Goal: Task Accomplishment & Management: Use online tool/utility

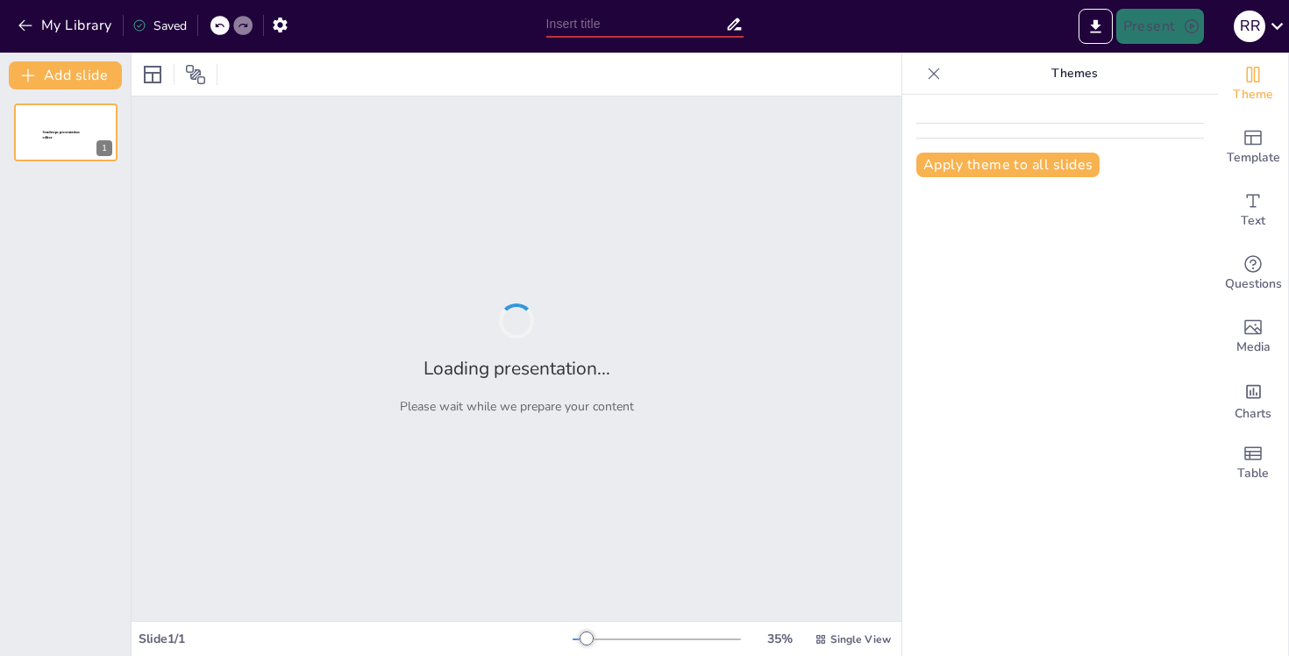
type input "Construyendo el Futuro: Nuestro Camino Estratégico [DATE]-[DATE]"
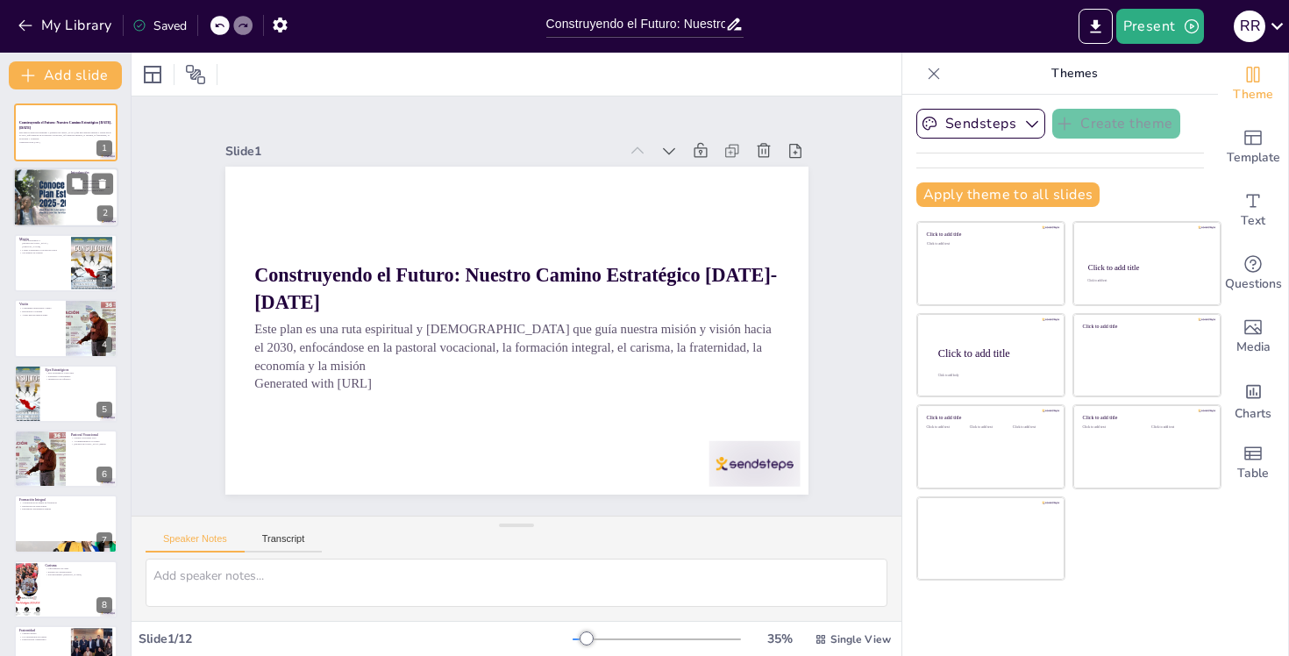
click at [62, 212] on div at bounding box center [39, 198] width 118 height 60
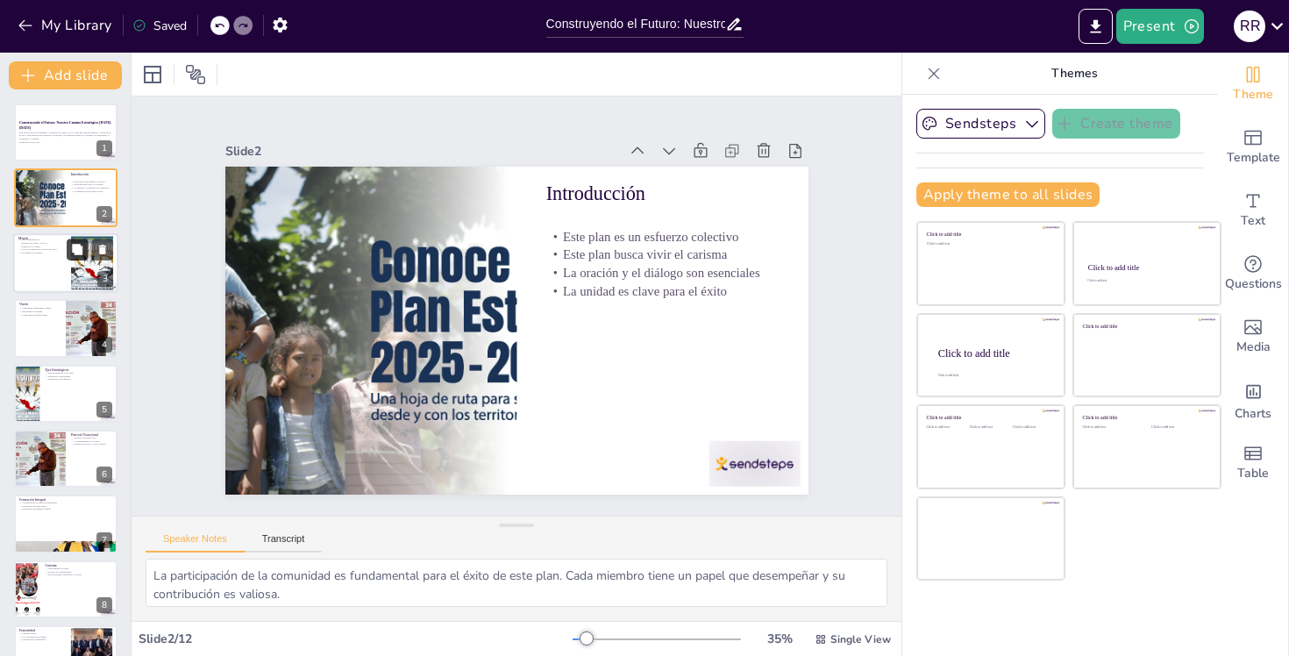
click at [76, 253] on icon at bounding box center [77, 249] width 11 height 11
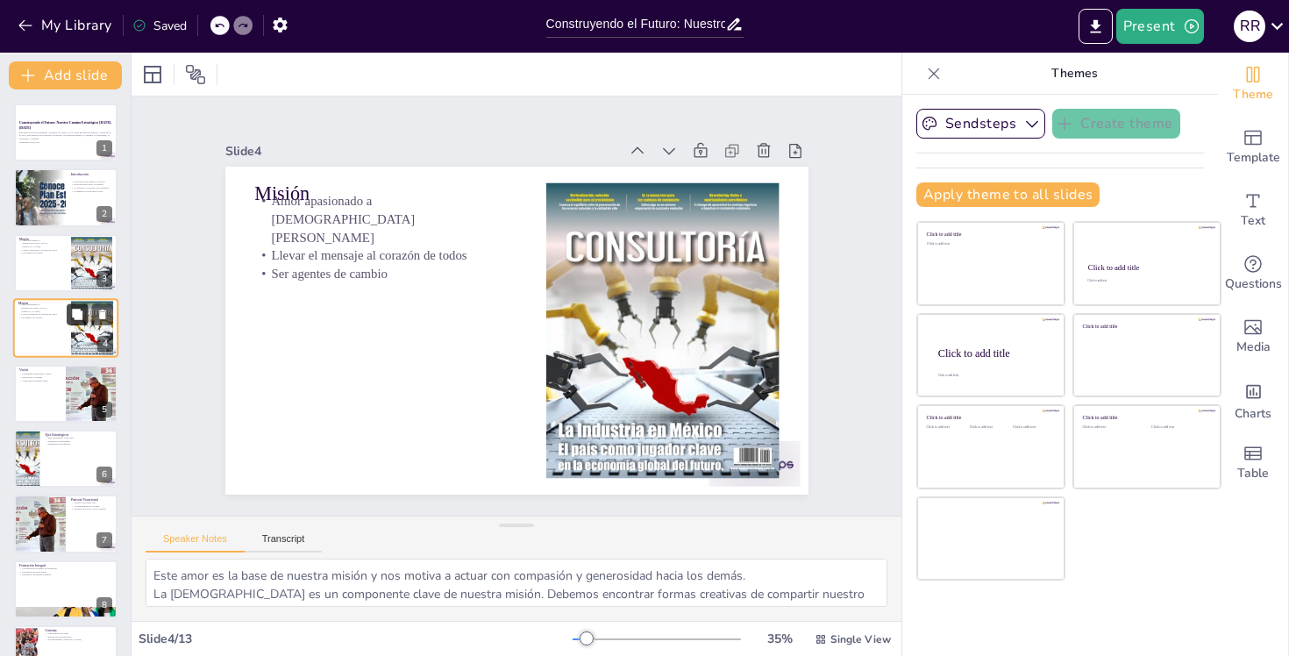
click at [74, 316] on icon at bounding box center [77, 314] width 11 height 11
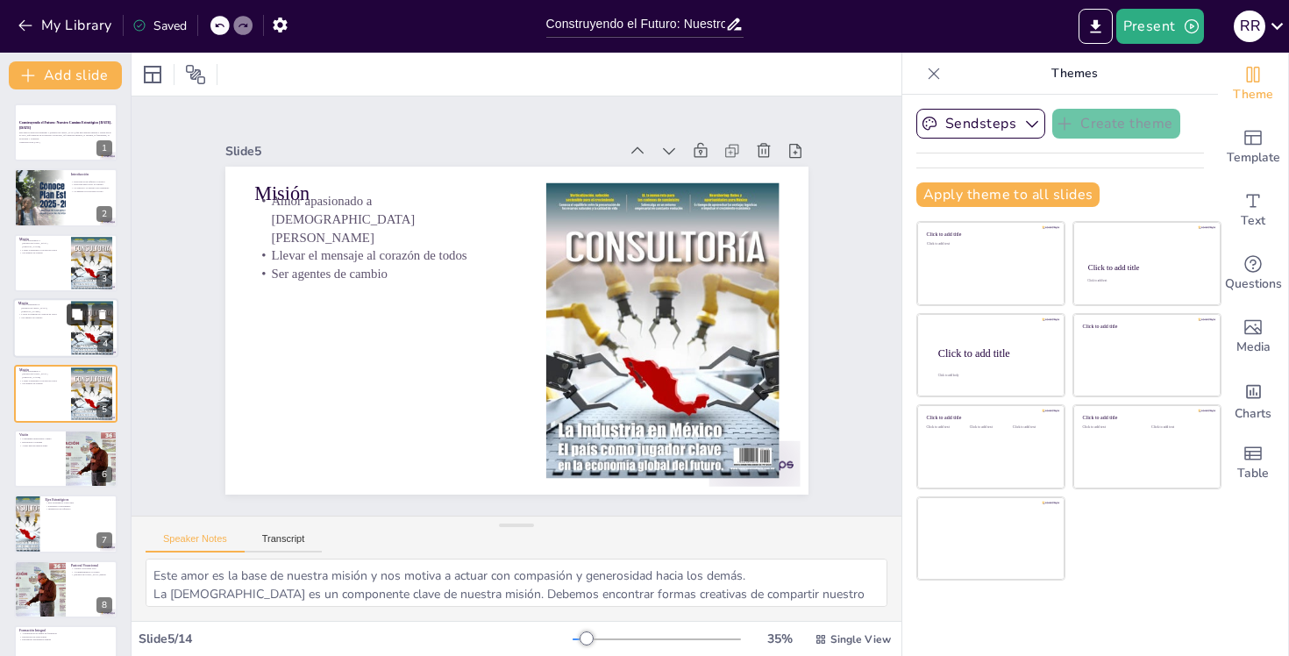
scroll to position [20, 0]
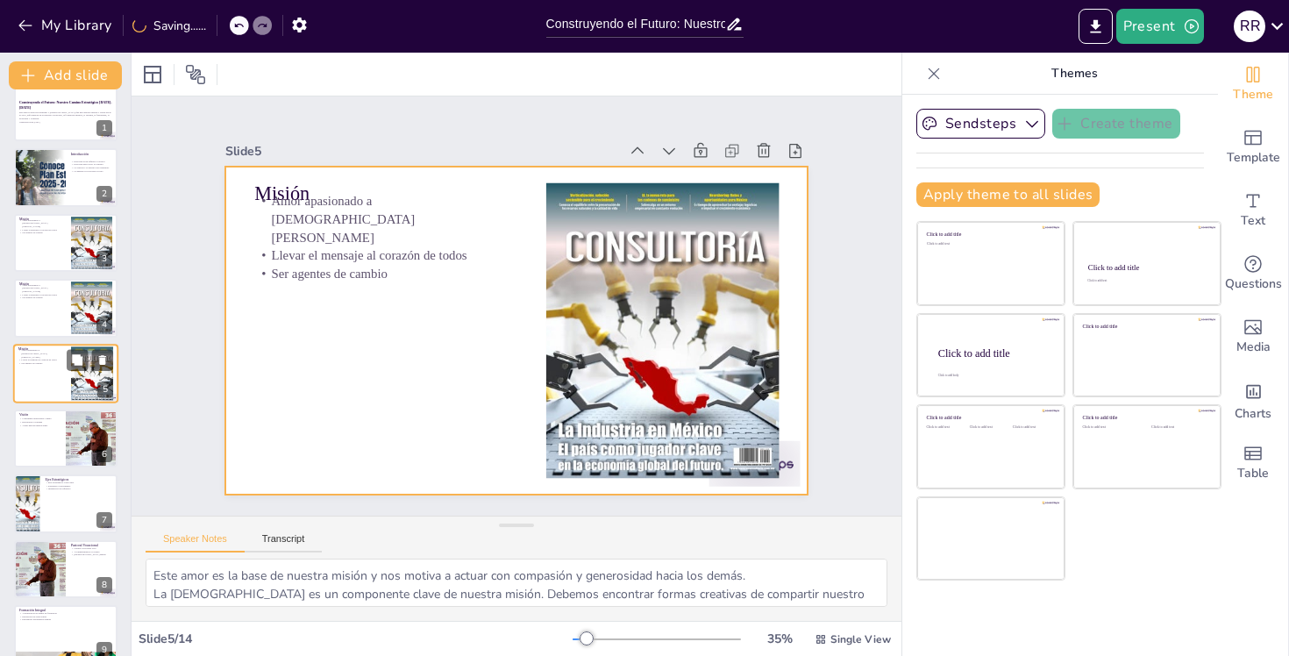
click at [46, 367] on div at bounding box center [65, 374] width 105 height 60
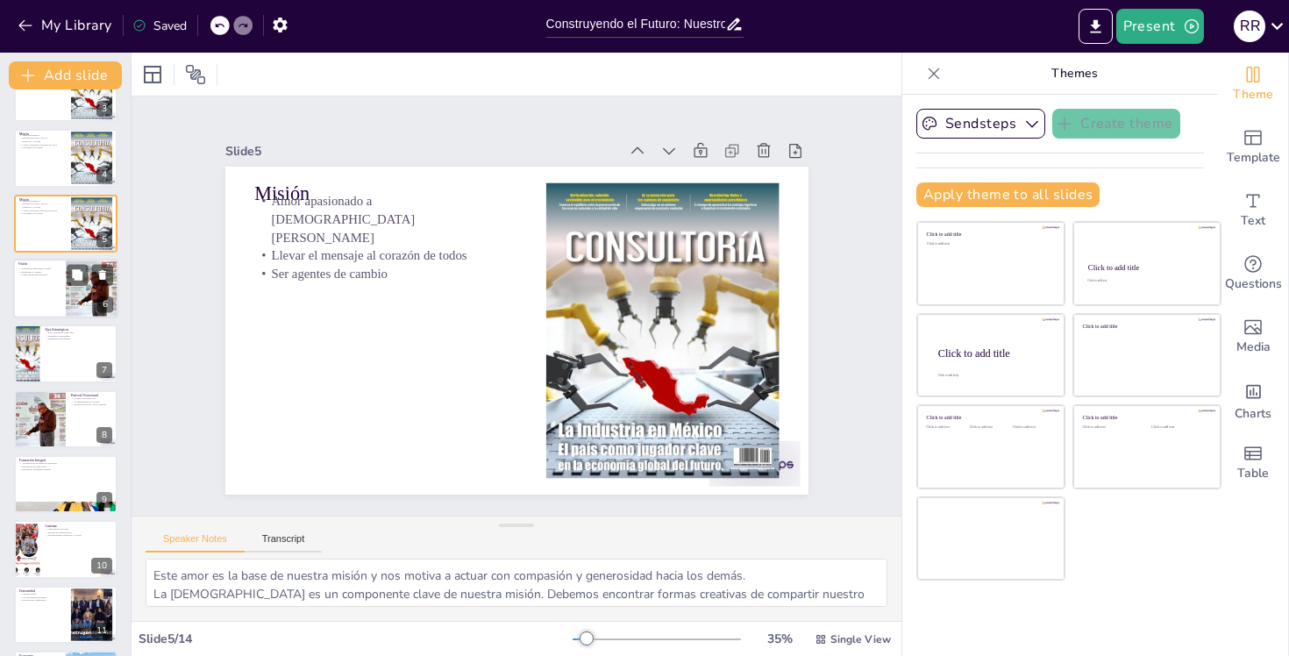
click at [61, 286] on div at bounding box center [65, 289] width 105 height 60
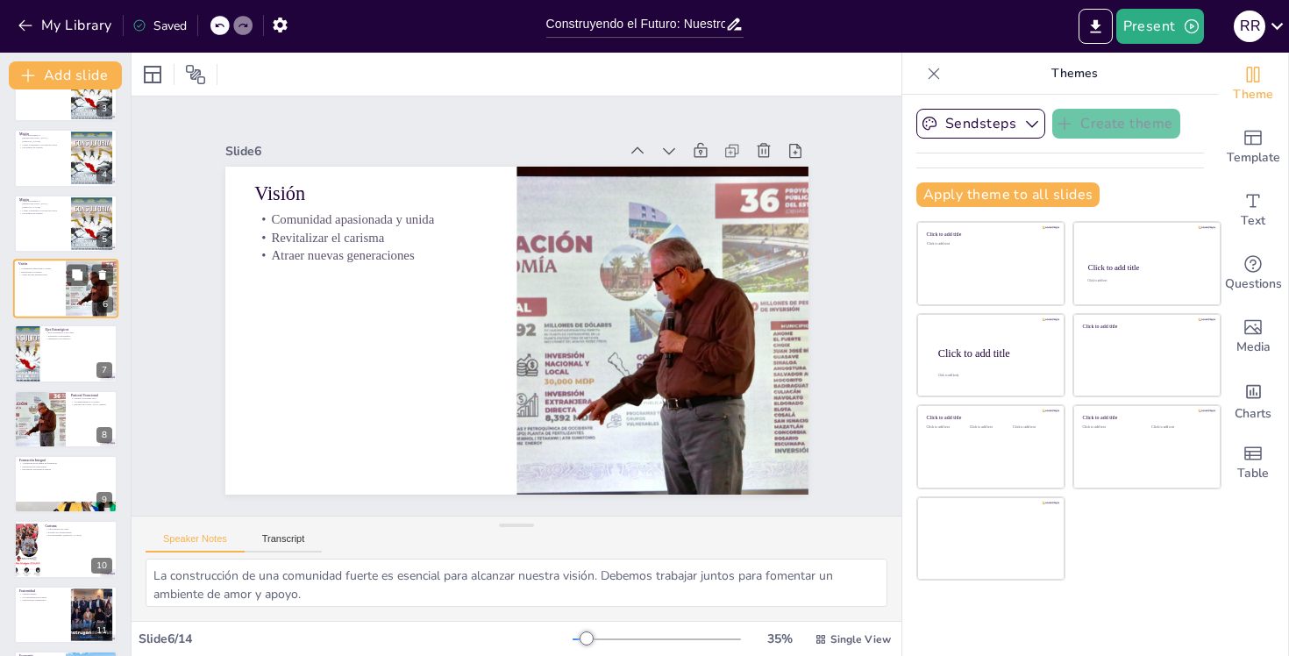
scroll to position [86, 0]
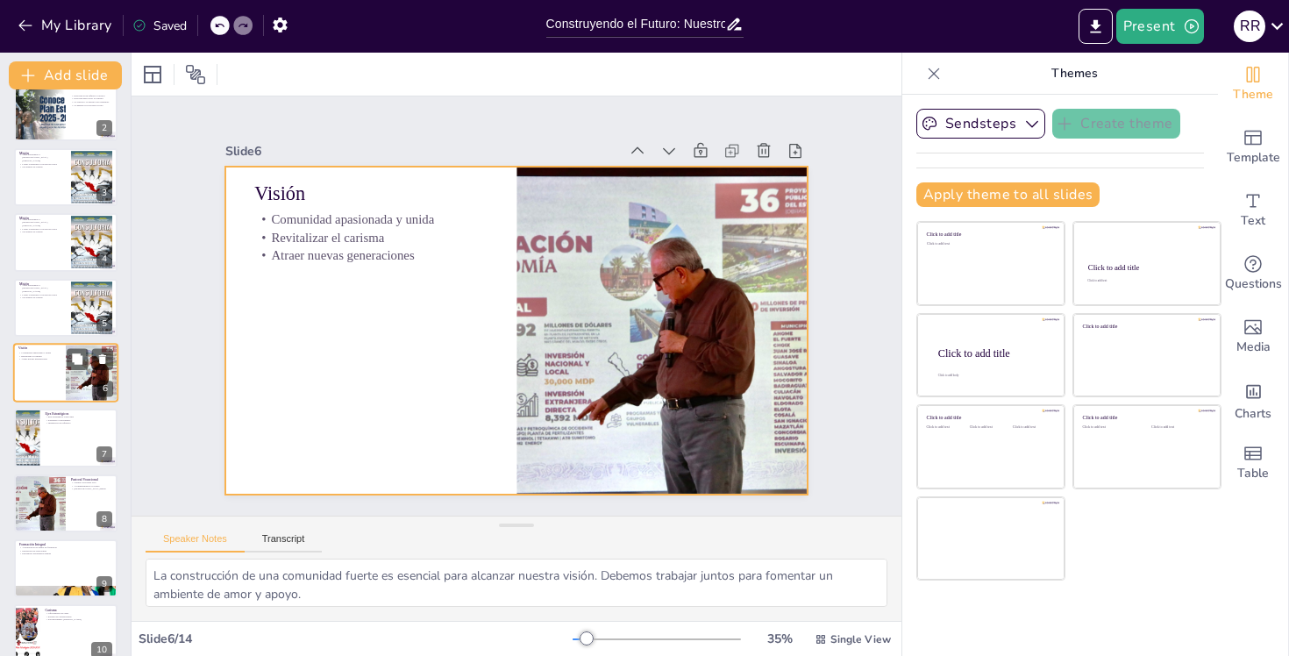
click at [47, 369] on div at bounding box center [65, 373] width 105 height 60
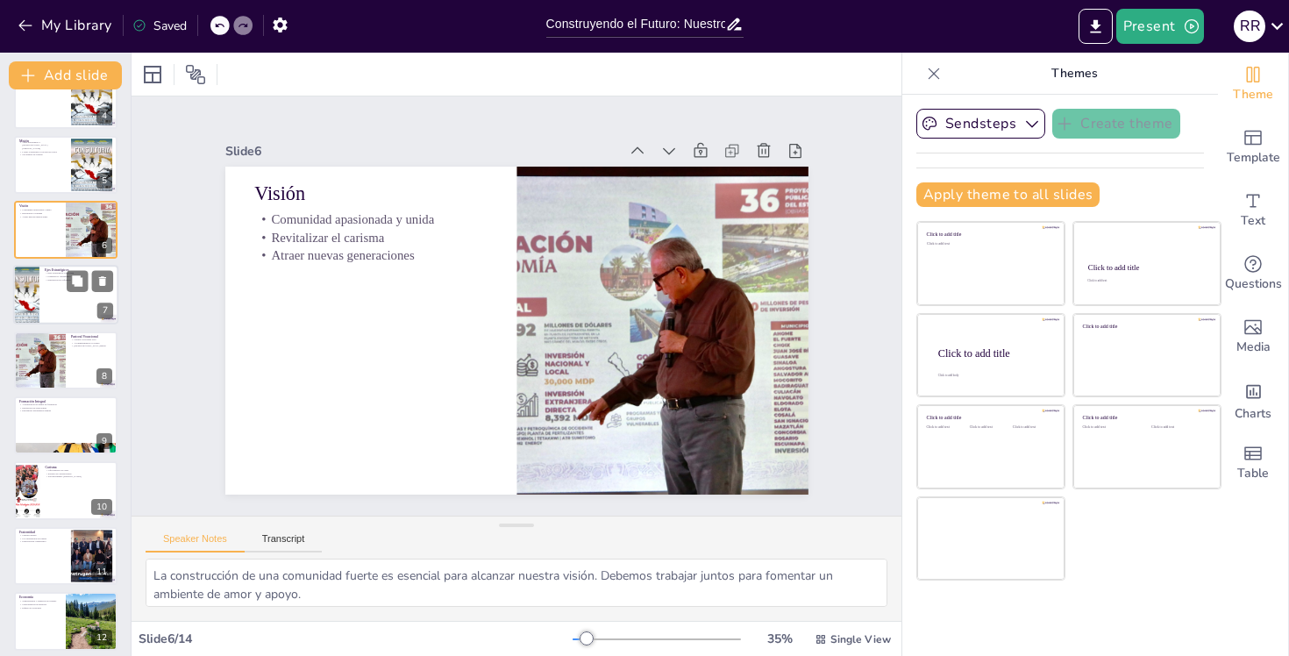
click at [56, 301] on div at bounding box center [65, 296] width 105 height 60
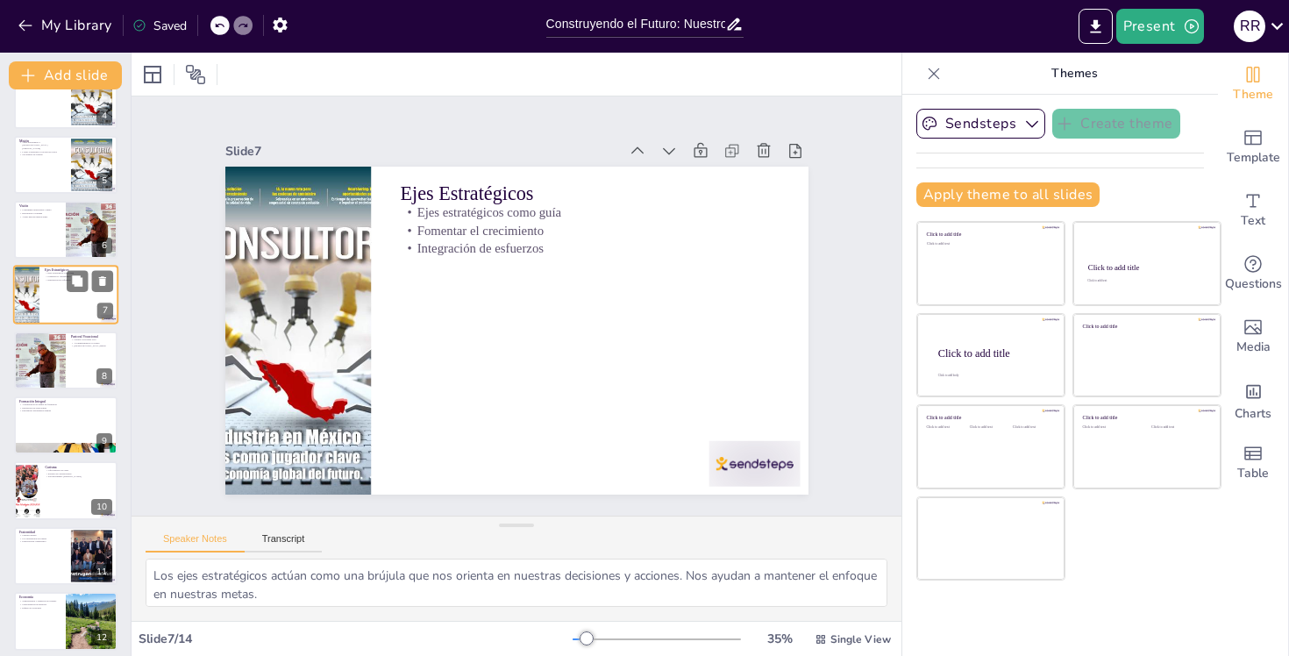
scroll to position [151, 0]
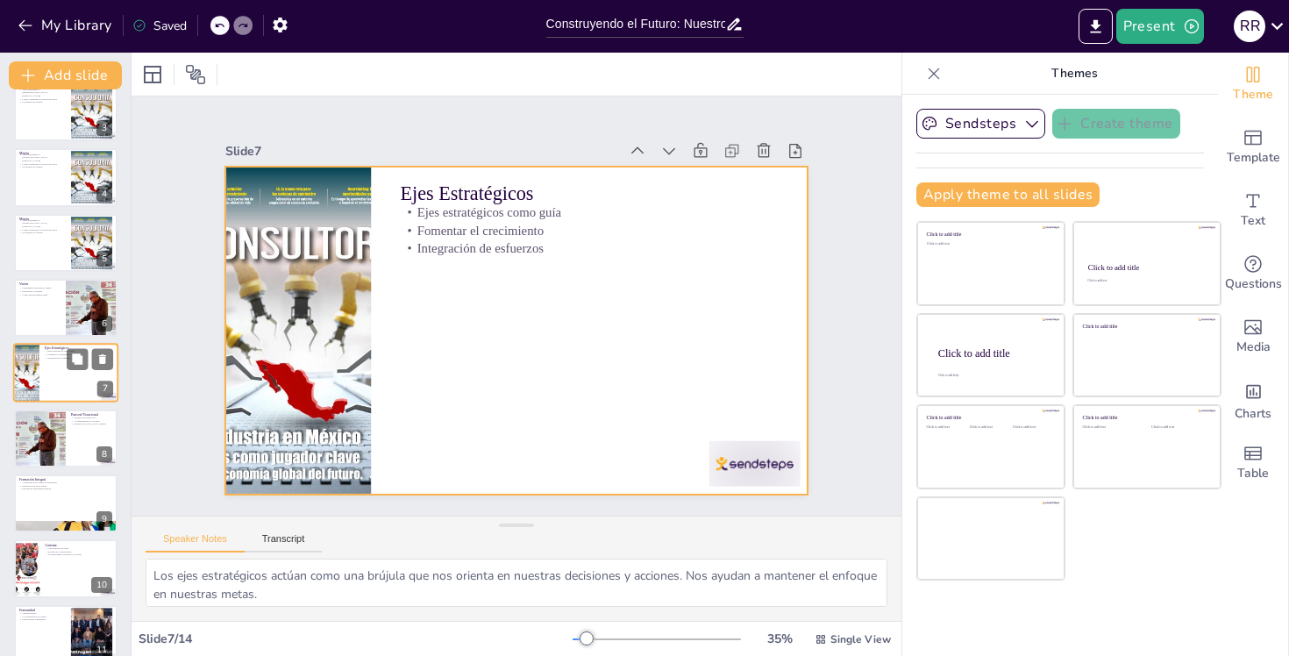
click at [55, 369] on div at bounding box center [65, 374] width 105 height 60
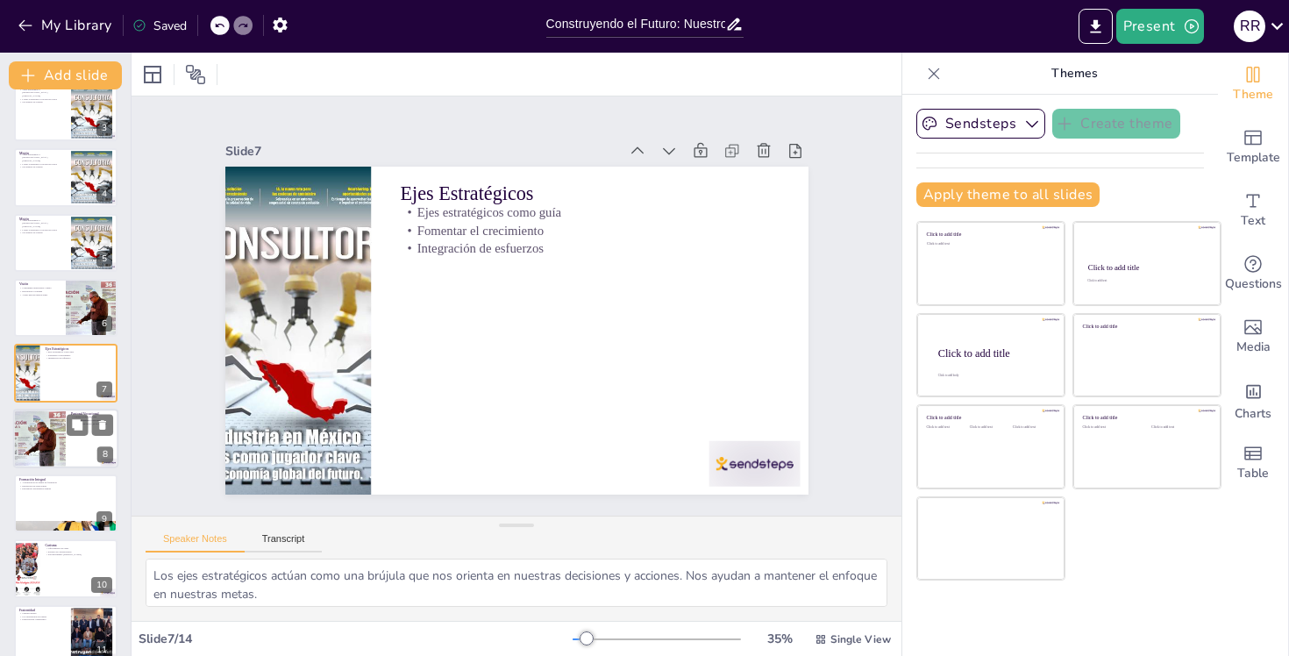
click at [44, 439] on div at bounding box center [40, 439] width 92 height 60
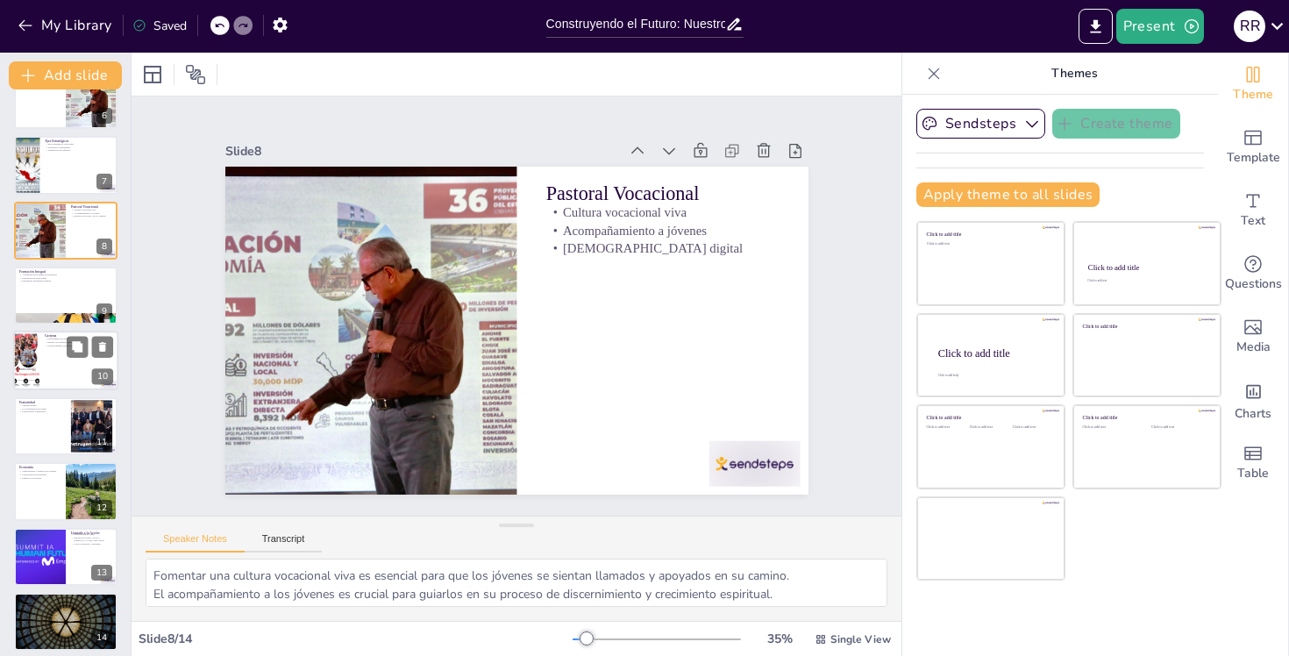
click at [46, 363] on div at bounding box center [65, 361] width 105 height 60
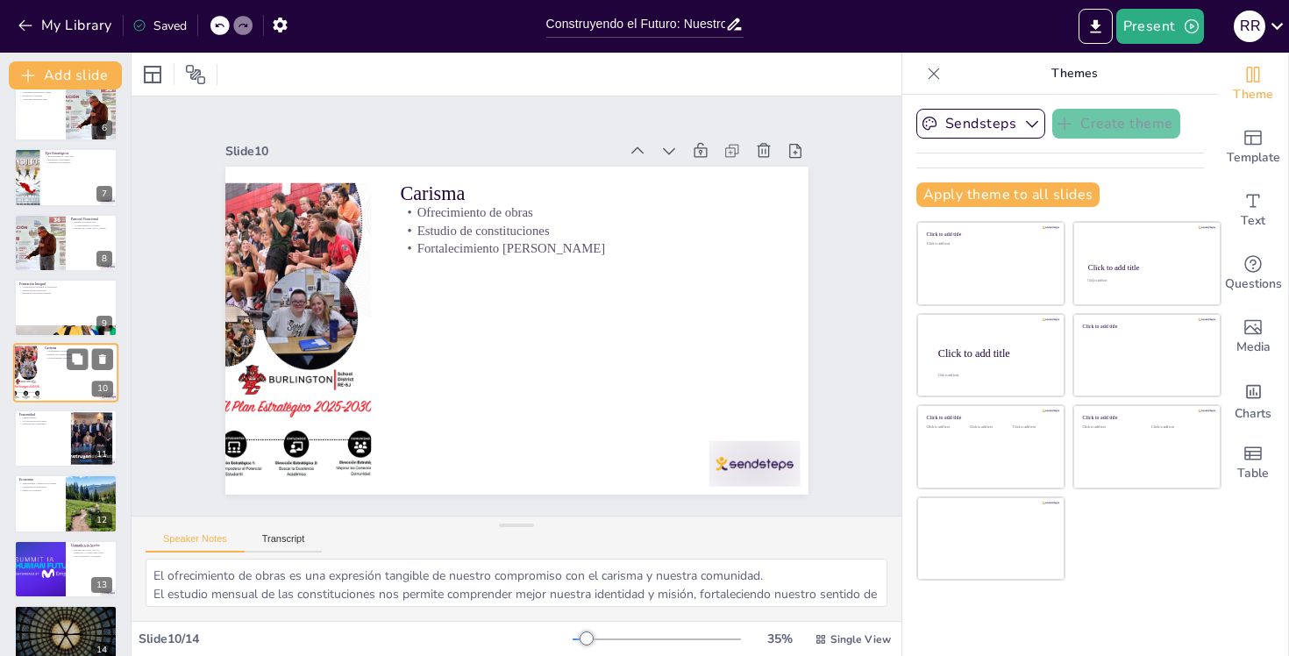
scroll to position [367, 0]
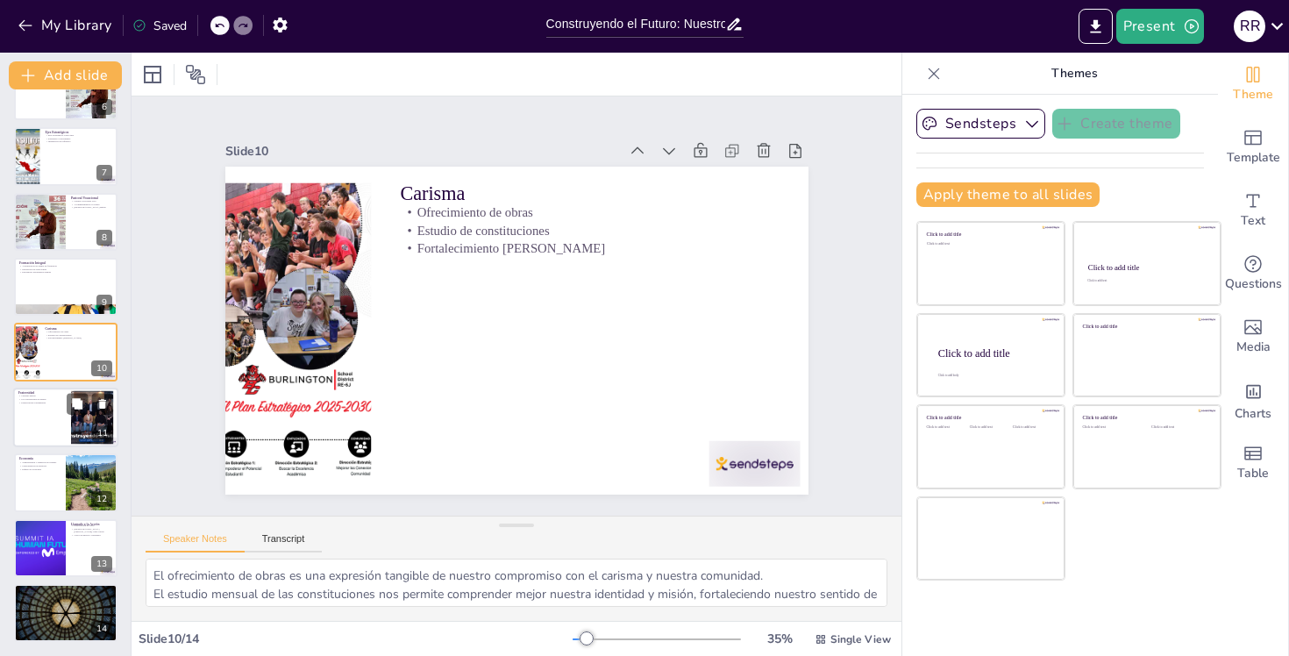
click at [41, 403] on div at bounding box center [65, 418] width 105 height 60
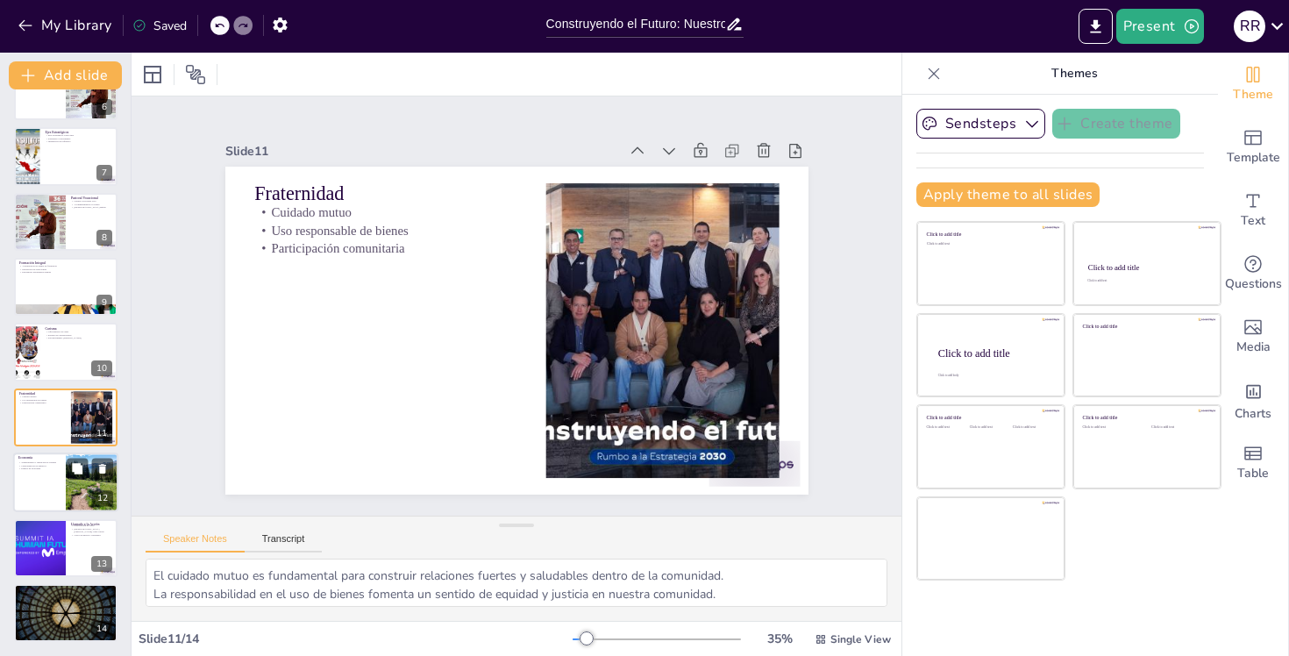
click at [35, 483] on div at bounding box center [65, 482] width 105 height 60
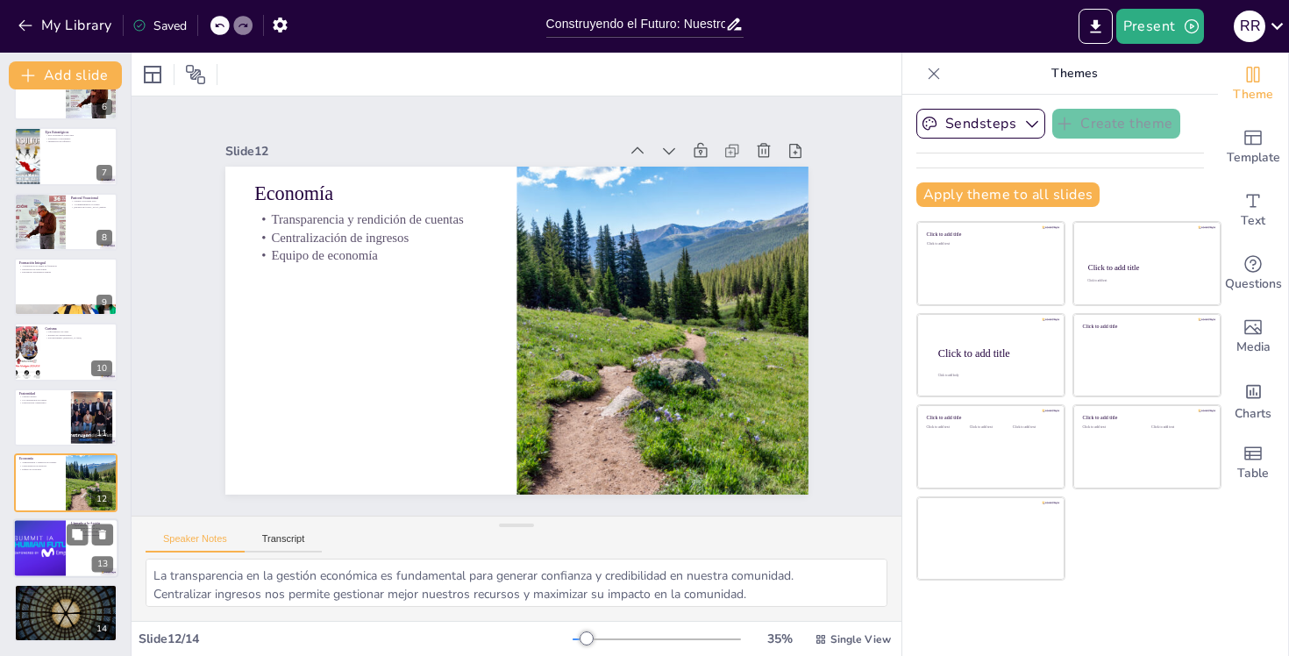
click at [33, 546] on div at bounding box center [40, 548] width 238 height 60
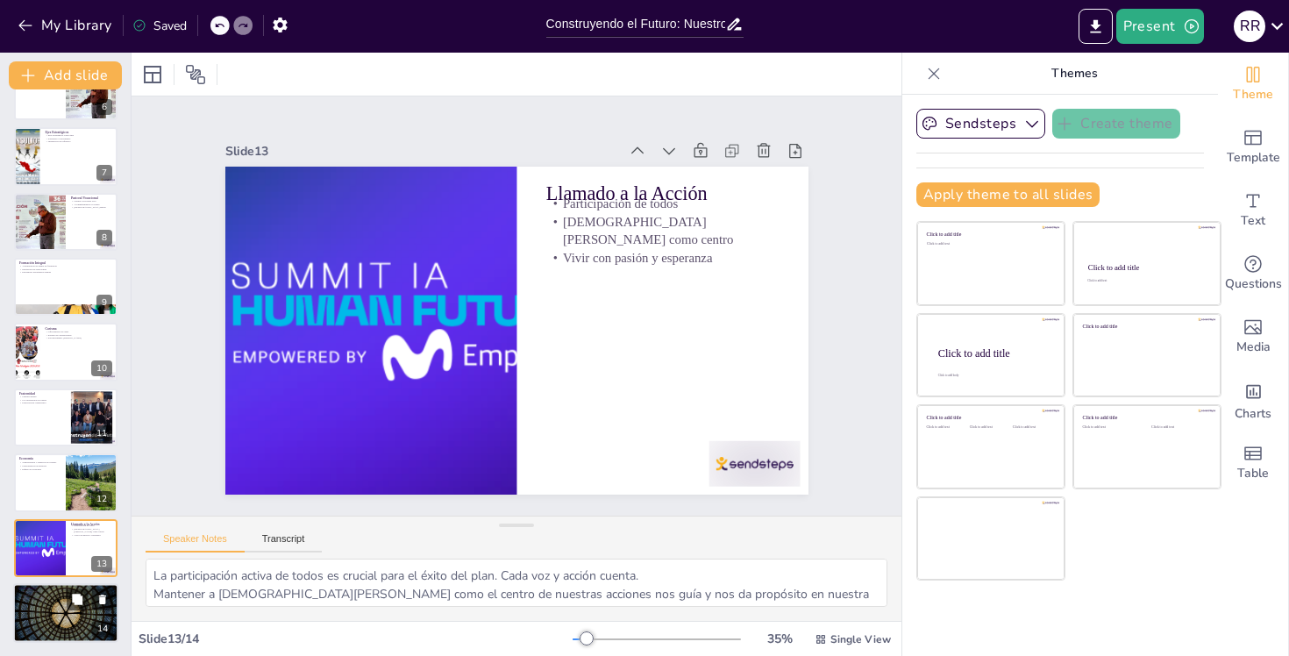
click at [46, 606] on div at bounding box center [65, 613] width 105 height 60
type textarea "El compromiso de vivir el plan día a día es fundamental para su éxito. Cada acc…"
